Goal: Task Accomplishment & Management: Complete application form

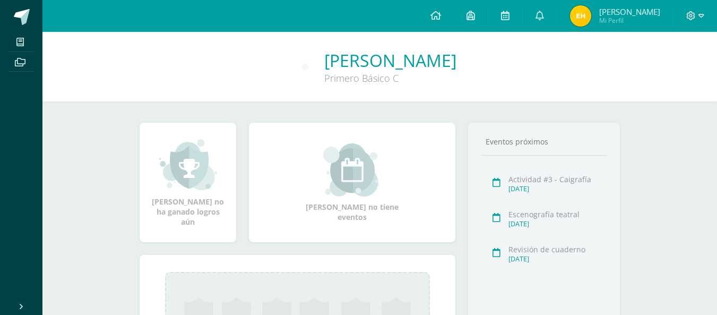
click at [621, 17] on span "Mi Perfil" at bounding box center [629, 20] width 61 height 9
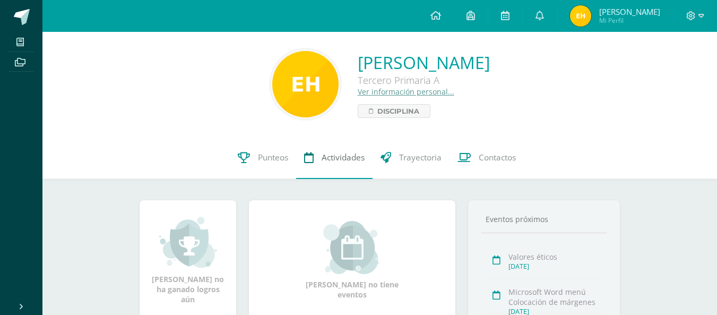
click at [317, 153] on link "Actividades" at bounding box center [334, 157] width 76 height 42
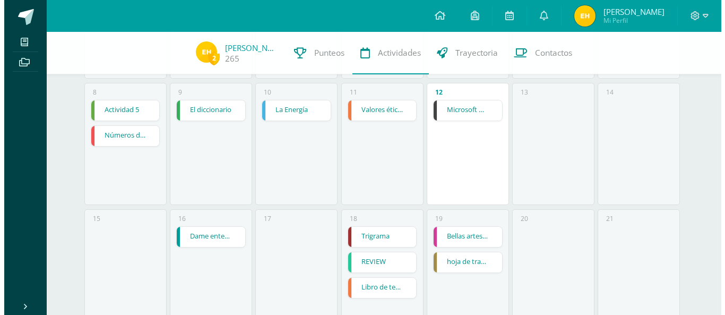
scroll to position [181, 0]
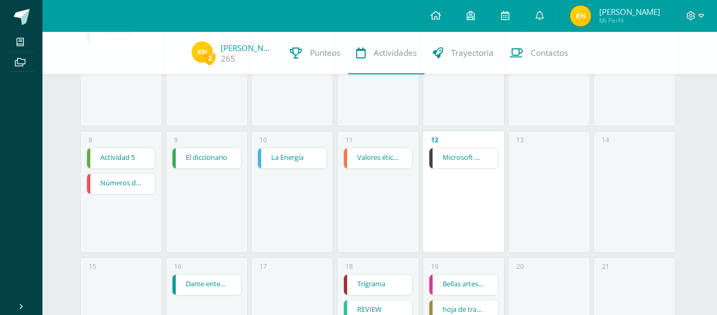
click at [470, 154] on link "Microsoft Word menú Colocación de márgenes" at bounding box center [464, 158] width 68 height 20
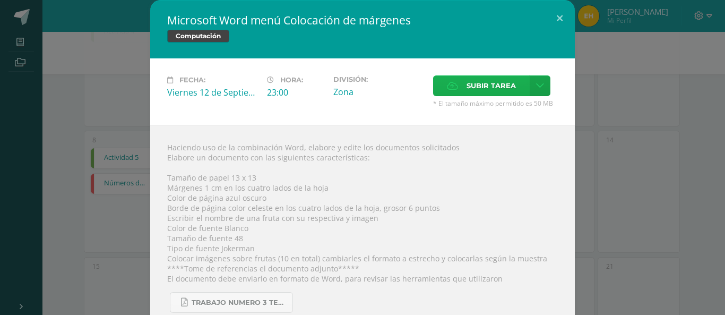
click at [471, 82] on span "Subir tarea" at bounding box center [491, 86] width 49 height 20
click at [0, 0] on input "Subir tarea" at bounding box center [0, 0] width 0 height 0
click at [461, 85] on label "Subir tarea" at bounding box center [481, 85] width 97 height 21
click at [0, 0] on input "Subir tarea" at bounding box center [0, 0] width 0 height 0
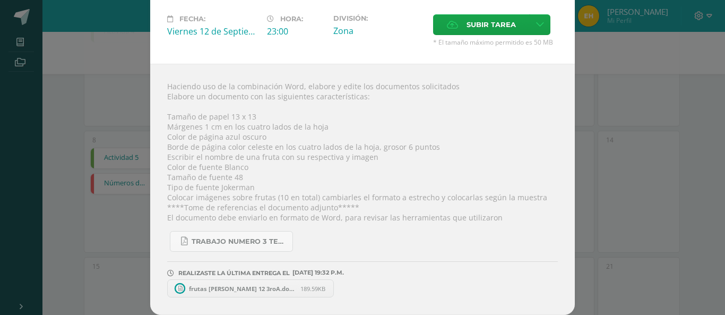
scroll to position [61, 0]
click at [255, 290] on span "frutas Eddy Hernandez 12 3roA.docx" at bounding box center [242, 289] width 117 height 8
click at [332, 288] on icon at bounding box center [334, 288] width 5 height 7
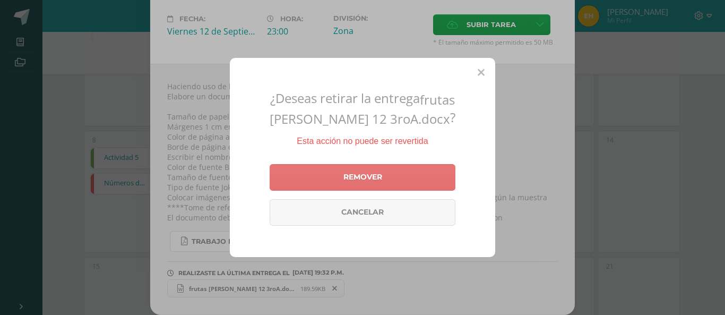
click at [359, 172] on link "Remover" at bounding box center [363, 177] width 186 height 27
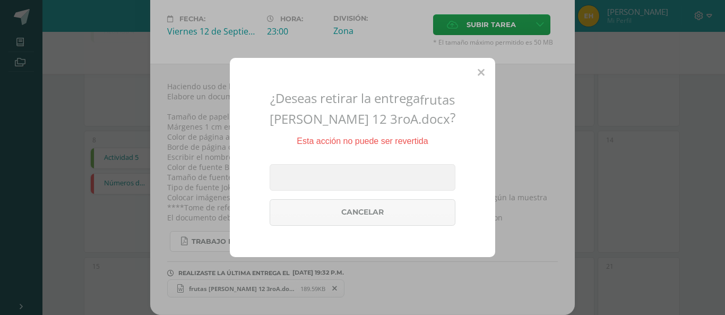
scroll to position [49, 0]
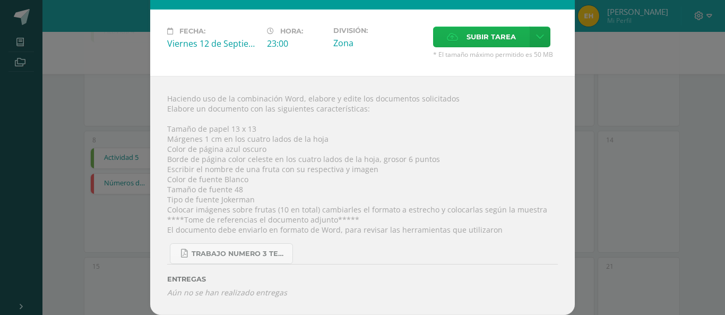
click at [459, 40] on label "Subir tarea" at bounding box center [481, 37] width 97 height 21
click at [0, 0] on input "Subir tarea" at bounding box center [0, 0] width 0 height 0
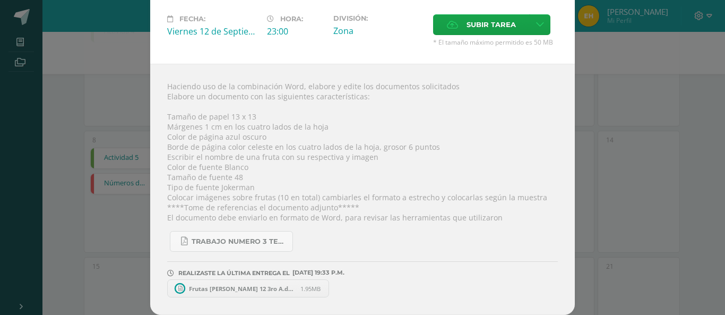
scroll to position [61, 0]
click at [247, 288] on span "Frutas eddy Hernández 12 3ro A.docx" at bounding box center [242, 289] width 117 height 8
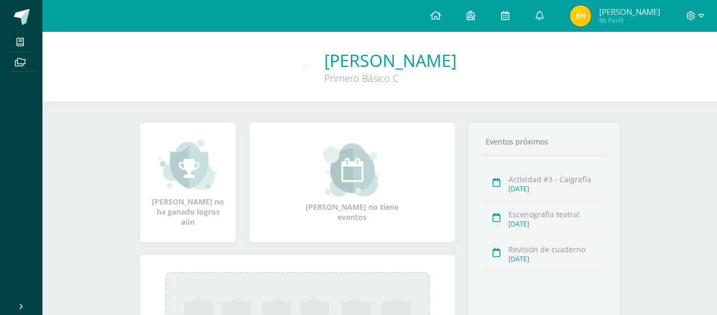
click at [623, 11] on span "[PERSON_NAME]" at bounding box center [629, 11] width 61 height 11
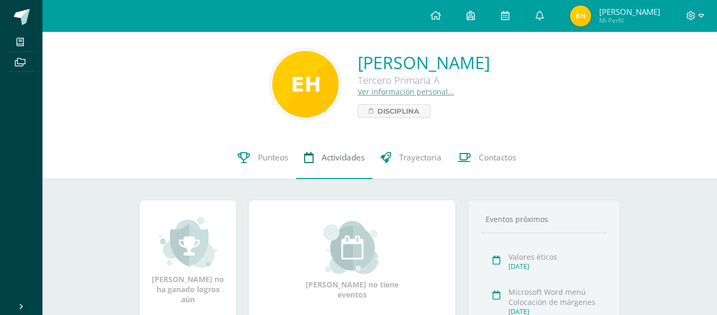
click at [329, 161] on span "Actividades" at bounding box center [343, 157] width 43 height 11
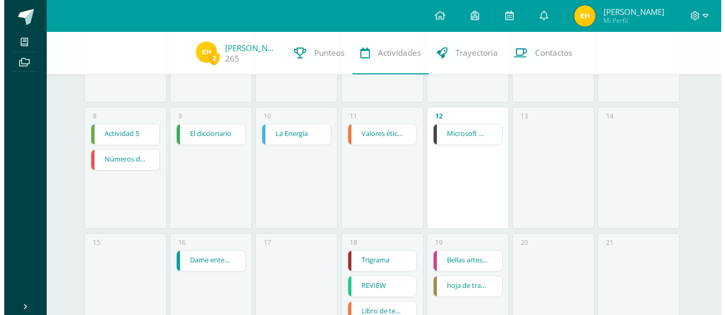
scroll to position [206, 0]
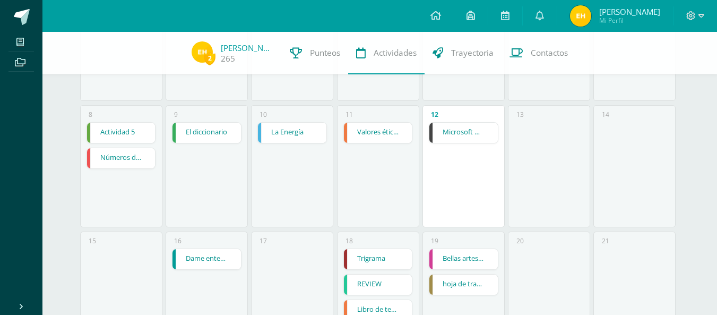
click at [461, 130] on link "Microsoft Word menú Colocación de márgenes" at bounding box center [464, 133] width 68 height 20
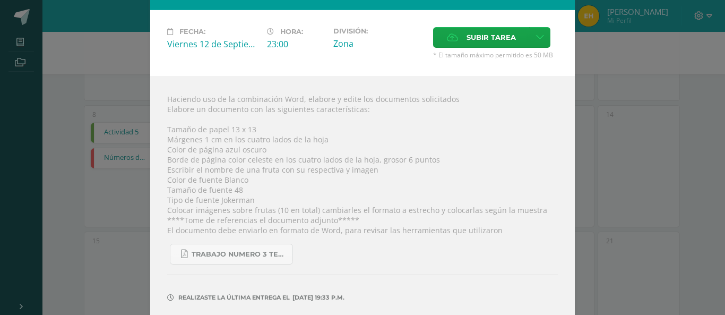
scroll to position [87, 0]
